Goal: Transaction & Acquisition: Purchase product/service

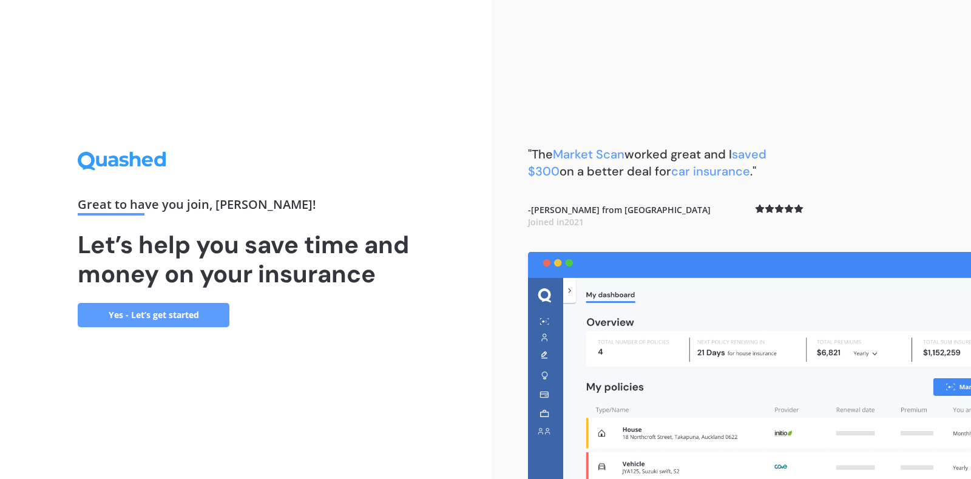
click at [154, 316] on link "Yes - Let’s get started" at bounding box center [154, 315] width 152 height 24
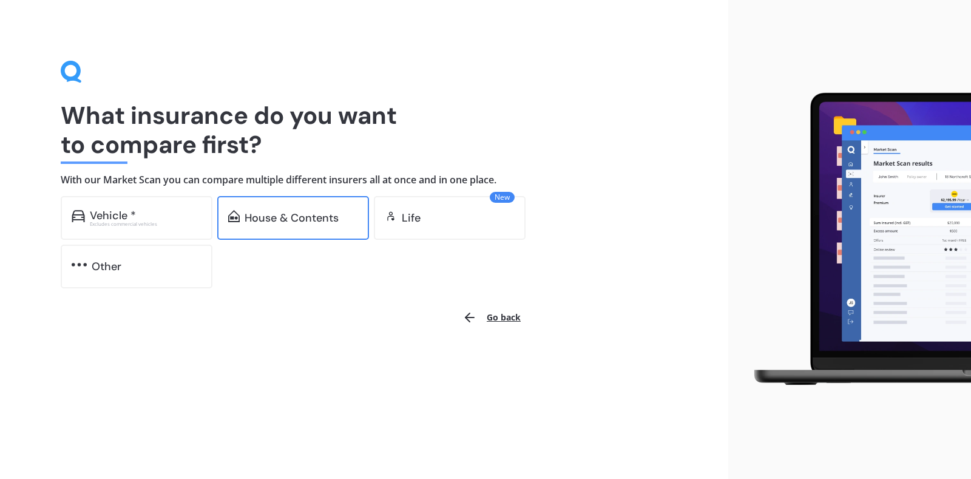
click at [250, 228] on div "House & Contents" at bounding box center [293, 218] width 152 height 44
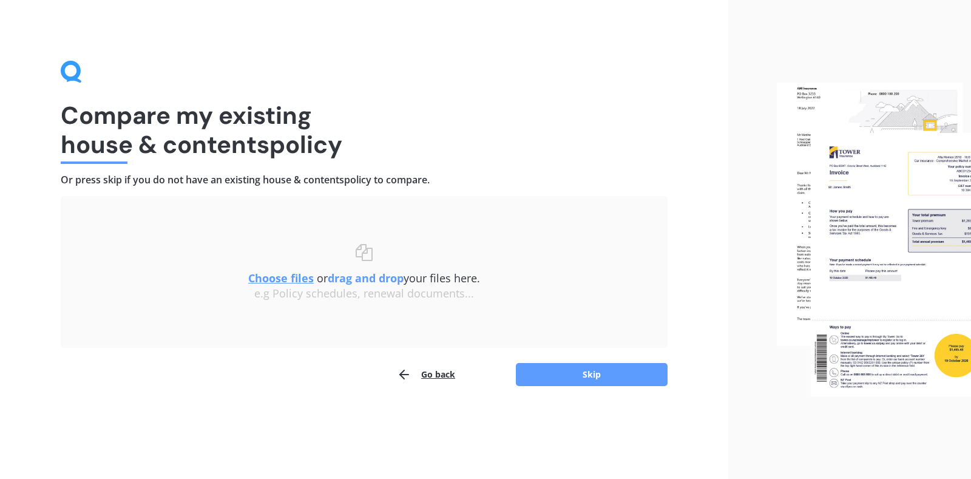
click at [435, 375] on button "Go back" at bounding box center [426, 374] width 58 height 24
